Goal: Information Seeking & Learning: Learn about a topic

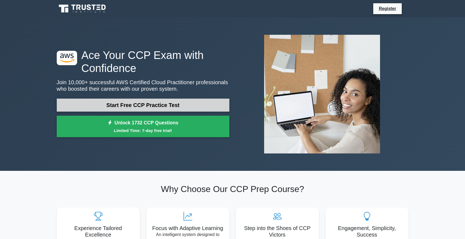
click at [142, 107] on link "Start Free CCP Practice Test" at bounding box center [143, 104] width 173 height 13
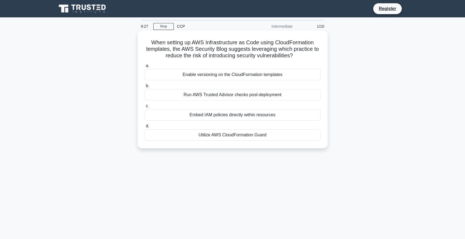
click at [250, 74] on div "Enable versioning on the CloudFormation templates" at bounding box center [233, 74] width 176 height 11
click at [145, 68] on input "a. Enable versioning on the CloudFormation templates" at bounding box center [145, 66] width 0 height 4
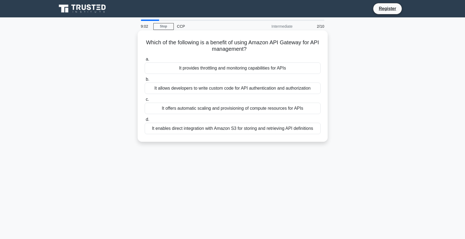
click at [243, 109] on div "It offers automatic scaling and provisioning of compute resources for APIs" at bounding box center [233, 108] width 176 height 11
click at [145, 101] on input "c. It offers automatic scaling and provisioning of compute resources for APIs" at bounding box center [145, 100] width 0 height 4
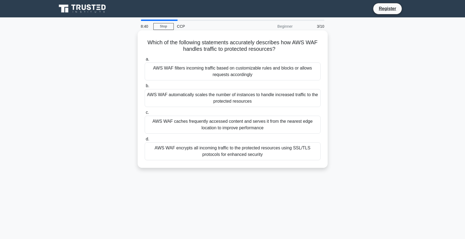
click at [212, 74] on div "AWS WAF filters incoming traffic based on customizable rules and blocks or allo…" at bounding box center [233, 71] width 176 height 18
click at [145, 61] on input "a. AWS WAF filters incoming traffic based on customizable rules and blocks or a…" at bounding box center [145, 60] width 0 height 4
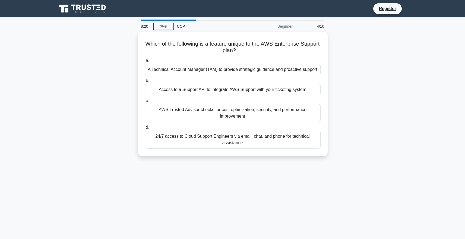
click at [320, 27] on div "4/10" at bounding box center [312, 26] width 32 height 11
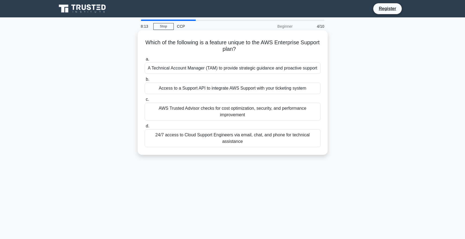
click at [207, 70] on div "A Technical Account Manager (TAM) to provide strategic guidance and proactive s…" at bounding box center [233, 67] width 176 height 11
click at [145, 61] on input "a. A Technical Account Manager (TAM) to provide strategic guidance and proactiv…" at bounding box center [145, 60] width 0 height 4
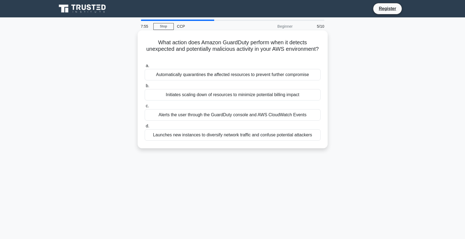
click at [236, 118] on div "Alerts the user through the GuardDuty console and AWS CloudWatch Events" at bounding box center [233, 114] width 176 height 11
click at [145, 108] on input "c. Alerts the user through the GuardDuty console and AWS CloudWatch Events" at bounding box center [145, 106] width 0 height 4
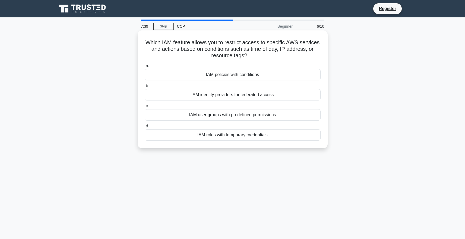
click at [233, 117] on div "IAM user groups with predefined permissions" at bounding box center [233, 114] width 176 height 11
click at [145, 108] on input "c. IAM user groups with predefined permissions" at bounding box center [145, 106] width 0 height 4
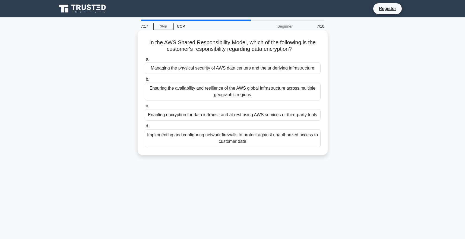
click at [258, 93] on div "Ensuring the availability and resilience of the AWS global infrastructure acros…" at bounding box center [233, 91] width 176 height 18
click at [145, 81] on input "b. Ensuring the availability and resilience of the AWS global infrastructure ac…" at bounding box center [145, 80] width 0 height 4
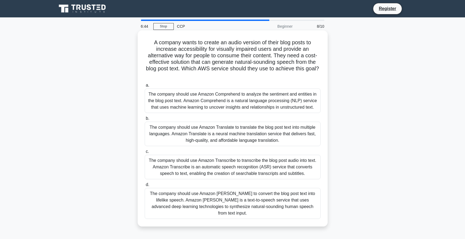
click at [251, 131] on div "The company should use Amazon Translate to translate the blog post text into mu…" at bounding box center [233, 134] width 176 height 24
click at [145, 120] on input "b. The company should use Amazon Translate to translate the blog post text into…" at bounding box center [145, 119] width 0 height 4
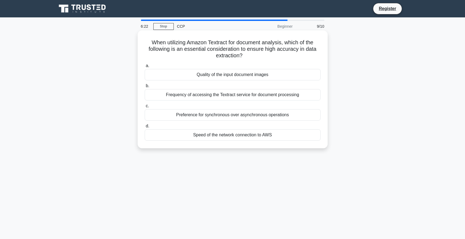
click at [276, 96] on div "Frequency of accessing the Textract service for document processing" at bounding box center [233, 94] width 176 height 11
click at [145, 88] on input "b. Frequency of accessing the Textract service for document processing" at bounding box center [145, 86] width 0 height 4
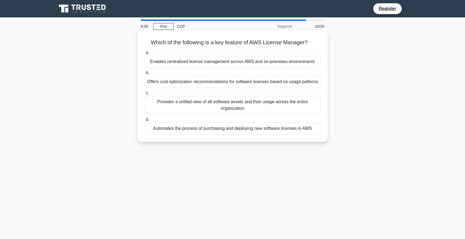
click at [254, 105] on div "Provides a unified view of all software assets and their usage across the entir…" at bounding box center [233, 105] width 176 height 18
click at [145, 95] on input "c. Provides a unified view of all software assets and their usage across the en…" at bounding box center [145, 93] width 0 height 4
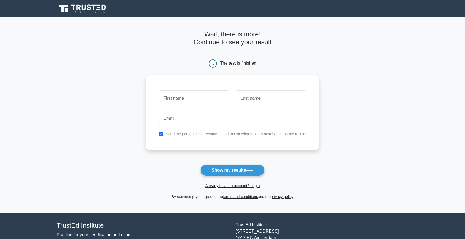
click at [201, 102] on input "text" at bounding box center [194, 98] width 70 height 16
type input "[PERSON_NAME]"
click at [251, 101] on input "text" at bounding box center [271, 98] width 70 height 16
type input "[PERSON_NAME]"
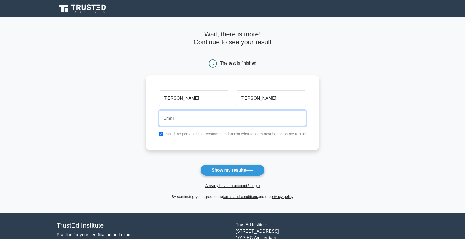
click at [206, 116] on input "email" at bounding box center [232, 118] width 147 height 16
type input "[EMAIL_ADDRESS][DOMAIN_NAME]"
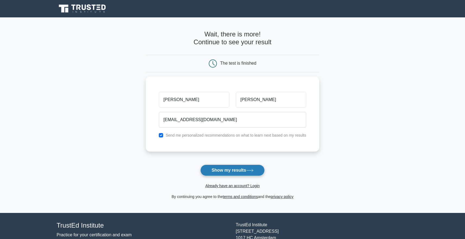
click at [222, 170] on button "Show my results" at bounding box center [232, 169] width 64 height 11
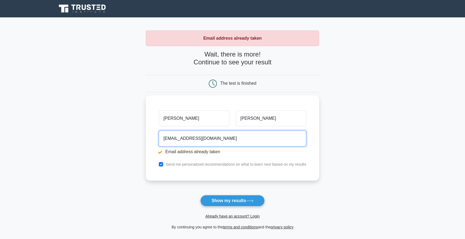
click at [195, 138] on input "[EMAIL_ADDRESS][DOMAIN_NAME]" at bounding box center [232, 138] width 147 height 16
click at [169, 139] on input "[EMAIL_ADDRESS][DOMAIN_NAME]" at bounding box center [232, 138] width 147 height 16
type input "haiwq@gmail.com"
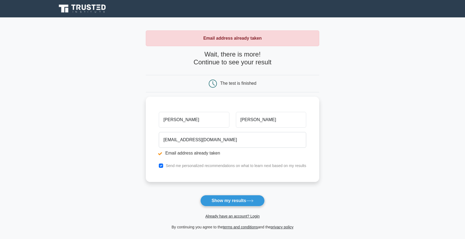
click at [225, 199] on button "Show my results" at bounding box center [232, 200] width 64 height 11
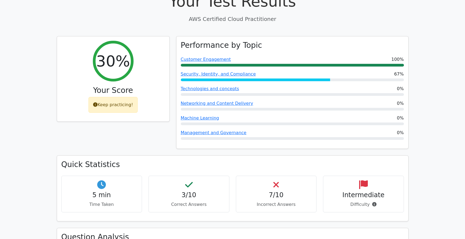
scroll to position [190, 0]
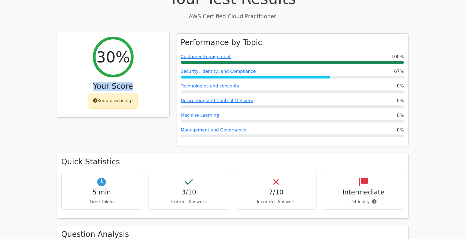
drag, startPoint x: 96, startPoint y: 72, endPoint x: 142, endPoint y: 74, distance: 46.2
click at [142, 82] on h3 "Your Score" at bounding box center [113, 86] width 104 height 9
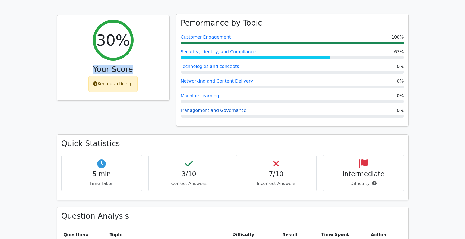
scroll to position [241, 0]
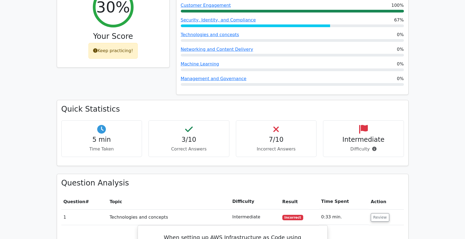
drag, startPoint x: 278, startPoint y: 112, endPoint x: 275, endPoint y: 114, distance: 4.4
click at [278, 125] on icon at bounding box center [275, 129] width 5 height 9
click at [268, 136] on h4 "7/10" at bounding box center [276, 140] width 72 height 8
click at [193, 136] on h4 "3/10" at bounding box center [189, 140] width 72 height 8
click at [98, 125] on icon at bounding box center [101, 129] width 9 height 9
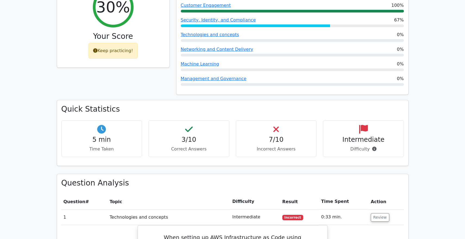
click at [358, 120] on div "Intermediate Difficulty" at bounding box center [363, 138] width 81 height 37
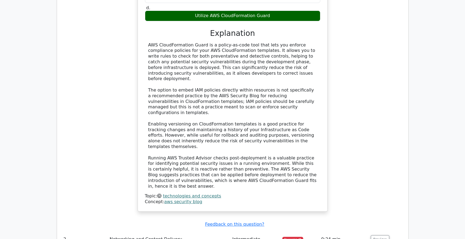
scroll to position [627, 0]
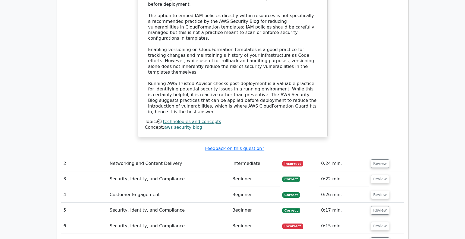
click at [168, 156] on td "Networking and Content Delivery" at bounding box center [168, 163] width 123 height 15
click at [181, 156] on td "Networking and Content Delivery" at bounding box center [168, 163] width 123 height 15
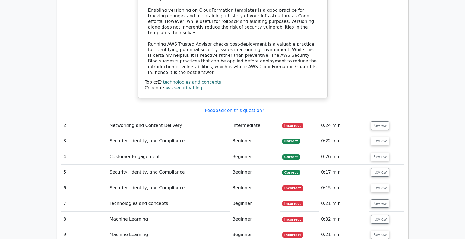
scroll to position [691, 0]
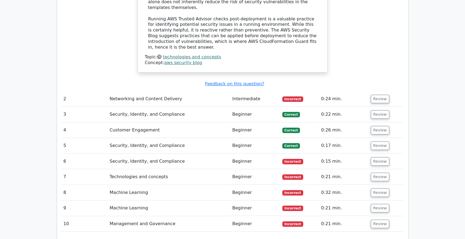
click at [176, 91] on td "Networking and Content Delivery" at bounding box center [168, 98] width 123 height 15
click at [174, 91] on td "Networking and Content Delivery" at bounding box center [168, 98] width 123 height 15
click at [126, 91] on td "Networking and Content Delivery" at bounding box center [168, 98] width 123 height 15
drag, startPoint x: 68, startPoint y: 58, endPoint x: 310, endPoint y: 85, distance: 243.8
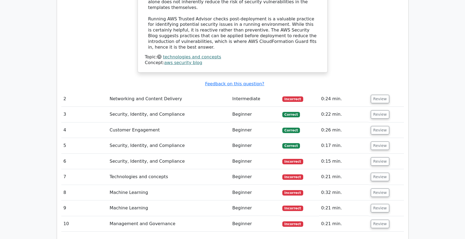
click at [80, 91] on td "2" at bounding box center [84, 98] width 46 height 15
click at [376, 95] on button "Review" at bounding box center [380, 99] width 18 height 8
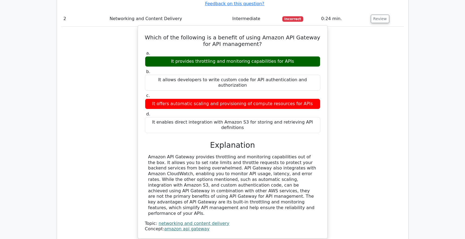
scroll to position [825, 0]
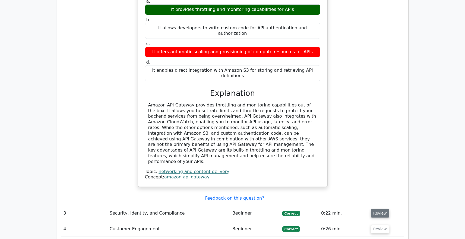
click at [371, 209] on button "Review" at bounding box center [380, 213] width 18 height 8
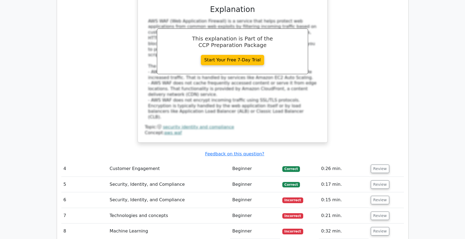
scroll to position [1172, 0]
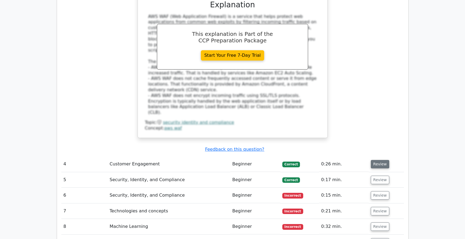
click at [384, 160] on button "Review" at bounding box center [380, 164] width 18 height 8
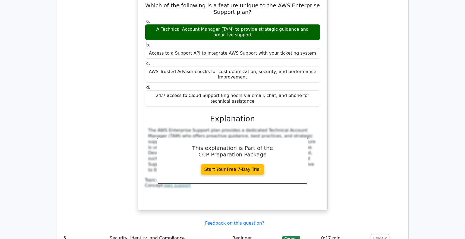
scroll to position [1414, 0]
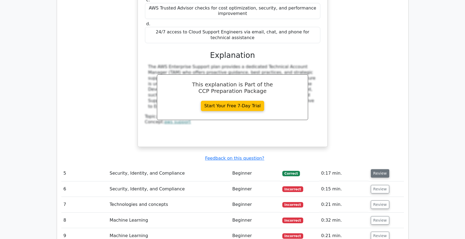
click at [372, 169] on button "Review" at bounding box center [380, 173] width 18 height 8
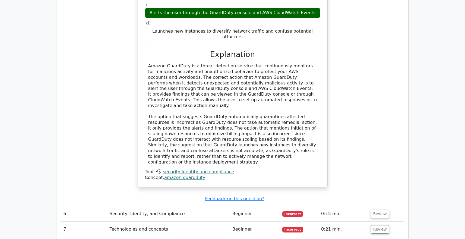
scroll to position [1668, 0]
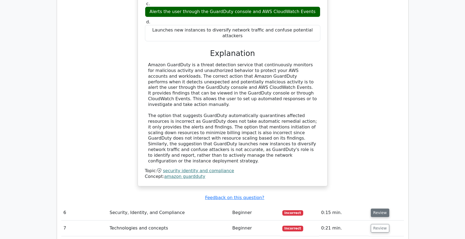
click at [371, 208] on button "Review" at bounding box center [380, 212] width 18 height 8
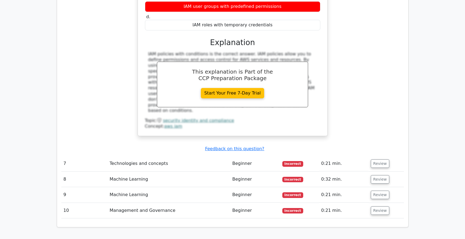
scroll to position [1961, 0]
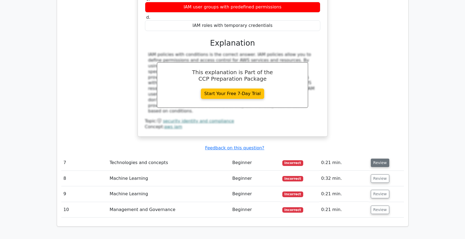
click at [377, 158] on button "Review" at bounding box center [380, 162] width 18 height 8
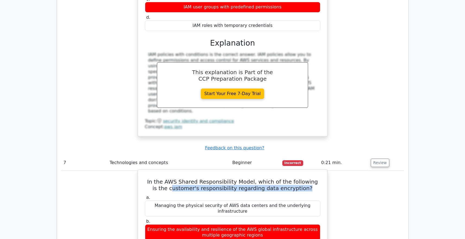
drag, startPoint x: 171, startPoint y: 90, endPoint x: 311, endPoint y: 91, distance: 139.4
click at [311, 178] on h5 "In the AWS Shared Responsibility Model, which of the following is the customer'…" at bounding box center [232, 184] width 176 height 13
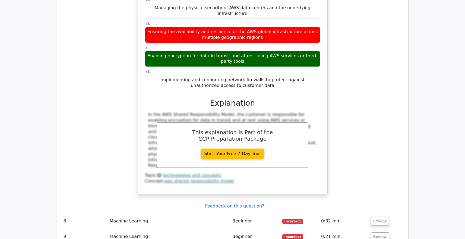
scroll to position [2174, 0]
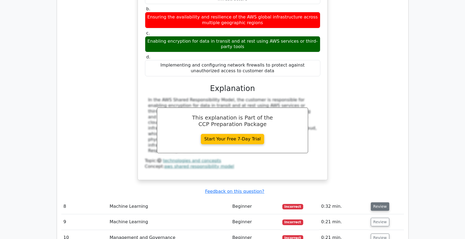
click at [380, 202] on button "Review" at bounding box center [380, 206] width 18 height 8
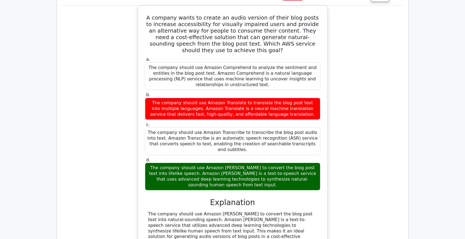
scroll to position [2491, 0]
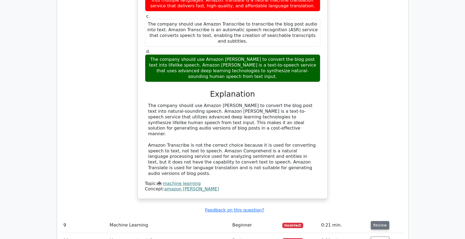
click at [371, 221] on button "Review" at bounding box center [380, 225] width 18 height 8
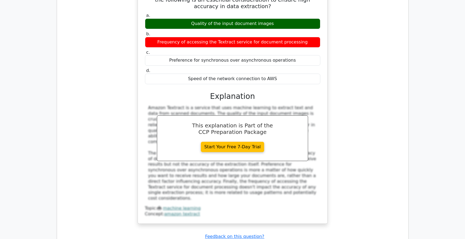
scroll to position [2743, 0]
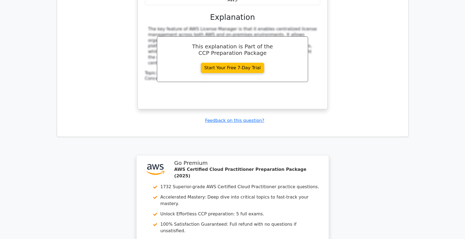
scroll to position [3111, 0]
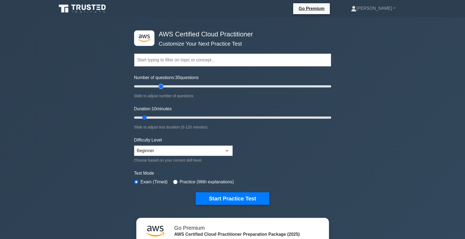
type input "30"
click at [161, 87] on input "Number of questions: 30 questions" at bounding box center [232, 86] width 197 height 7
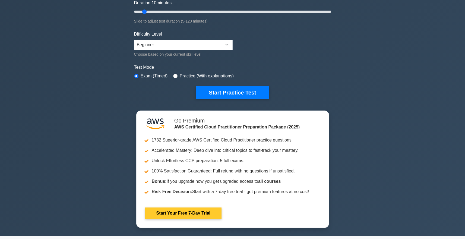
scroll to position [226, 0]
